Goal: Information Seeking & Learning: Learn about a topic

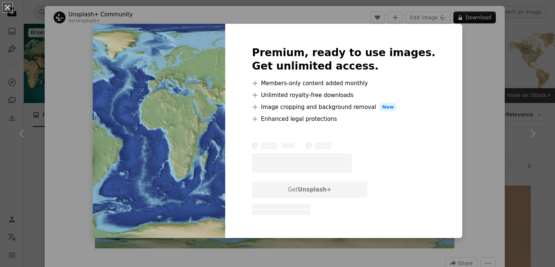
scroll to position [260, 0]
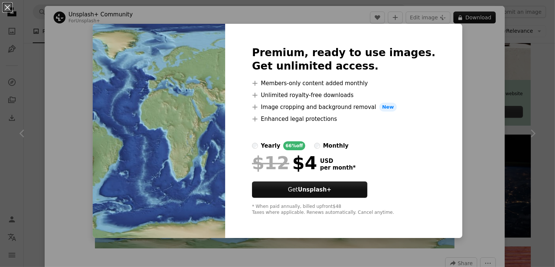
click at [504, 52] on div "An X shape Premium, ready to use images. Get unlimited access. A plus sign Memb…" at bounding box center [277, 133] width 555 height 267
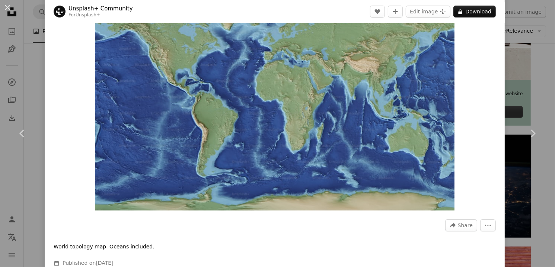
scroll to position [74, 0]
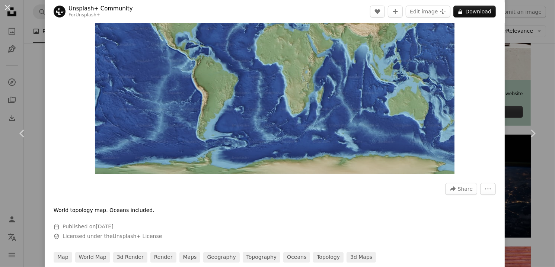
click at [335, 119] on img "Zoom in on this image" at bounding box center [274, 66] width 359 height 216
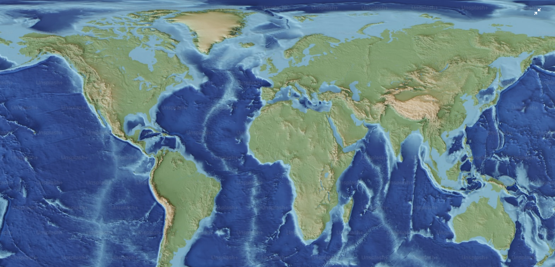
scroll to position [30, 0]
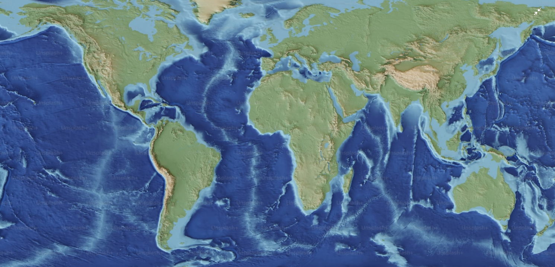
click at [429, 161] on img "Zoom out on this image" at bounding box center [277, 136] width 555 height 333
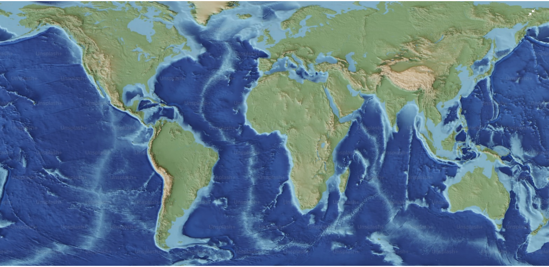
scroll to position [33, 0]
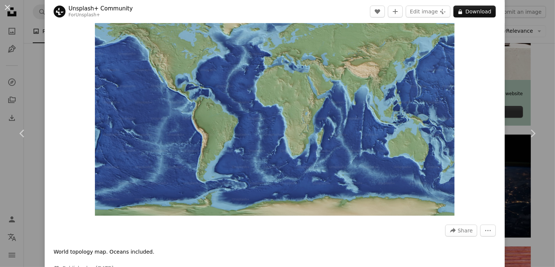
click at [462, 240] on div at bounding box center [275, 243] width 442 height 12
click at [462, 232] on span "Share" at bounding box center [464, 230] width 15 height 11
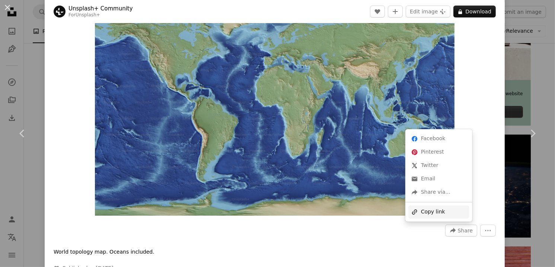
click at [437, 212] on div "A URL sharing icon (chains) Copy link" at bounding box center [438, 211] width 61 height 13
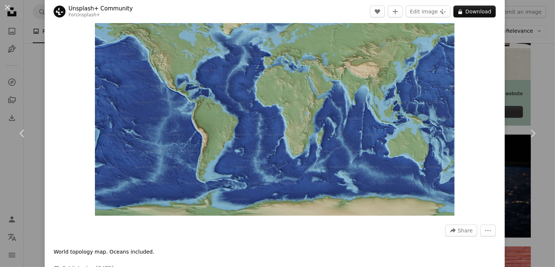
click at [507, 42] on div "An X shape Chevron left Chevron right Unsplash+ Community For Unsplash+ A heart…" at bounding box center [277, 133] width 555 height 267
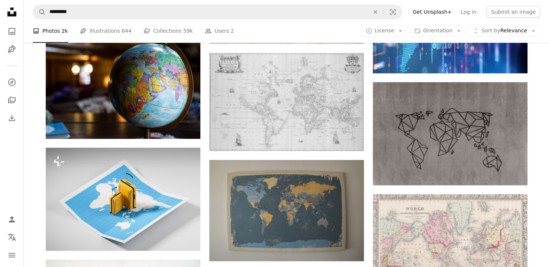
scroll to position [558, 0]
